Goal: Register for event/course

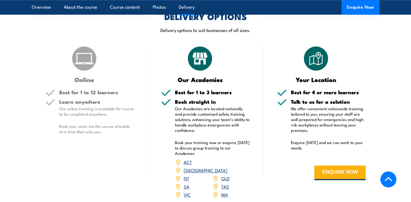
scroll to position [554, 0]
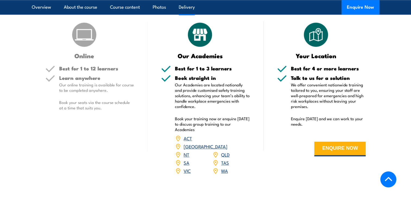
click at [227, 143] on link "[GEOGRAPHIC_DATA]" at bounding box center [205, 146] width 44 height 7
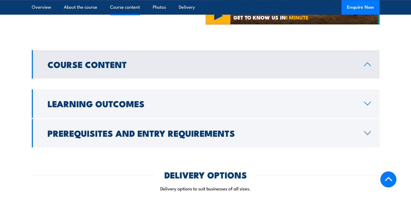
scroll to position [357, 0]
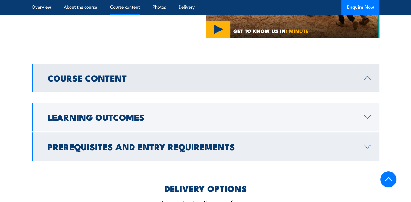
click at [367, 145] on icon at bounding box center [366, 147] width 7 height 4
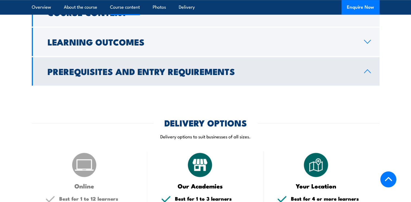
scroll to position [424, 0]
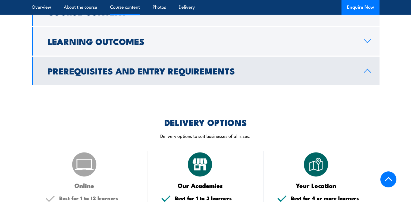
click at [368, 69] on icon at bounding box center [366, 71] width 7 height 4
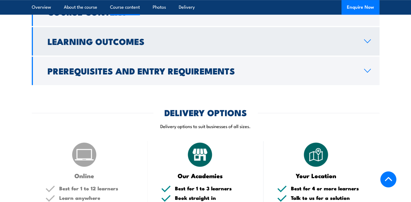
click at [368, 41] on icon at bounding box center [367, 41] width 6 height 3
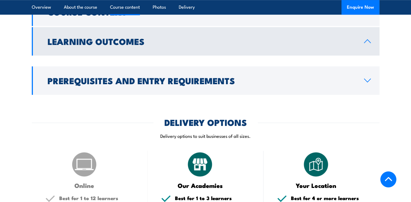
click at [368, 42] on icon at bounding box center [366, 41] width 7 height 4
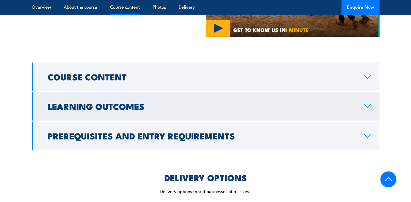
scroll to position [358, 0]
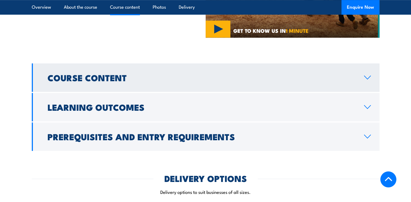
click at [94, 76] on h2 "Course Content" at bounding box center [201, 78] width 308 height 8
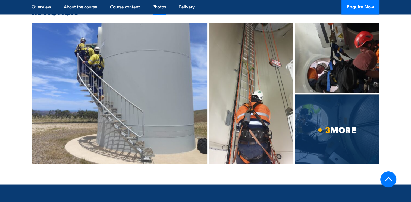
scroll to position [933, 0]
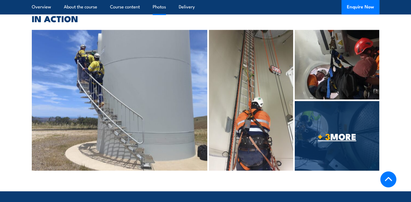
click at [327, 129] on strong "+ 3" at bounding box center [324, 136] width 12 height 14
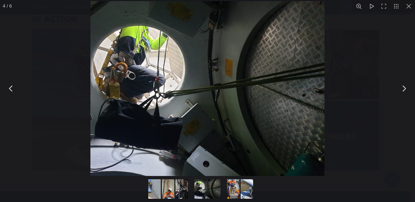
click at [408, 8] on button "You can close this modal content with the ESC key" at bounding box center [408, 6] width 12 height 12
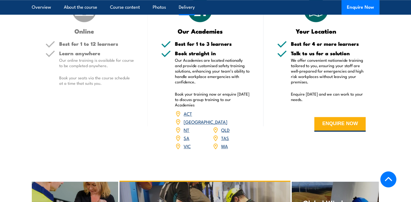
scroll to position [582, 0]
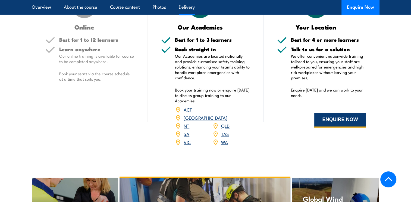
click at [329, 120] on button "ENQUIRE NOW" at bounding box center [339, 120] width 51 height 15
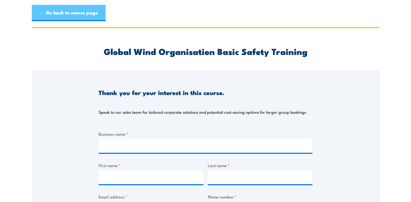
click at [92, 18] on link "← Go back to course page" at bounding box center [69, 13] width 74 height 16
